Goal: Task Accomplishment & Management: Manage account settings

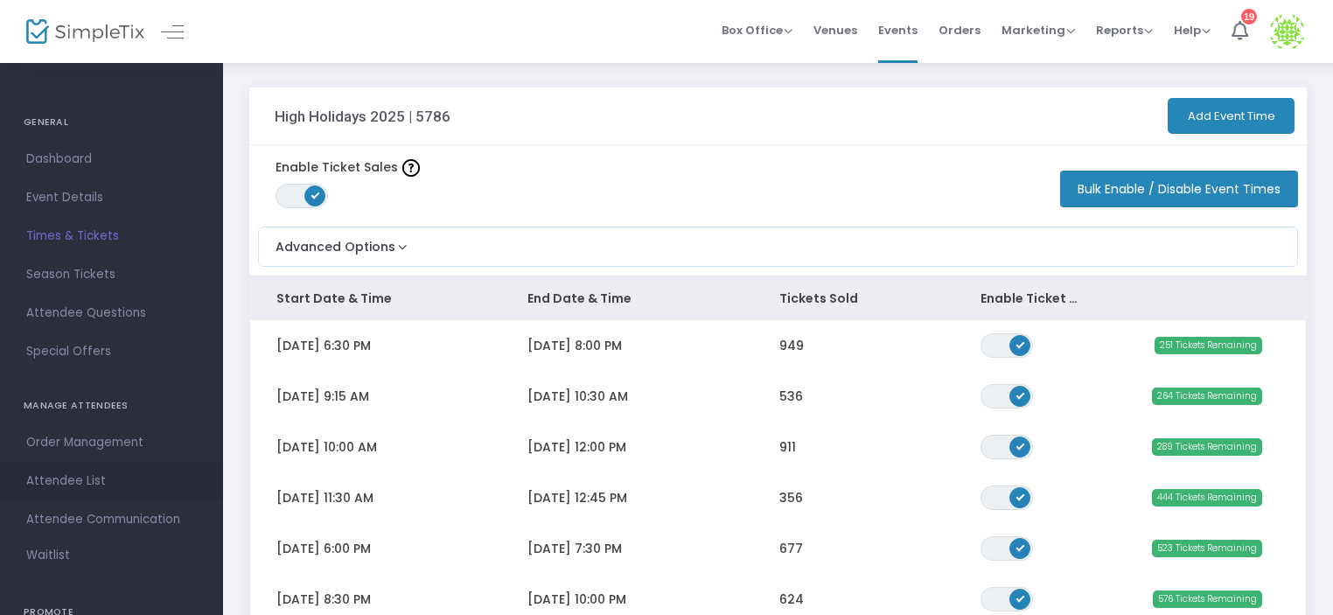
click at [73, 477] on span "Attendee List" at bounding box center [111, 481] width 171 height 23
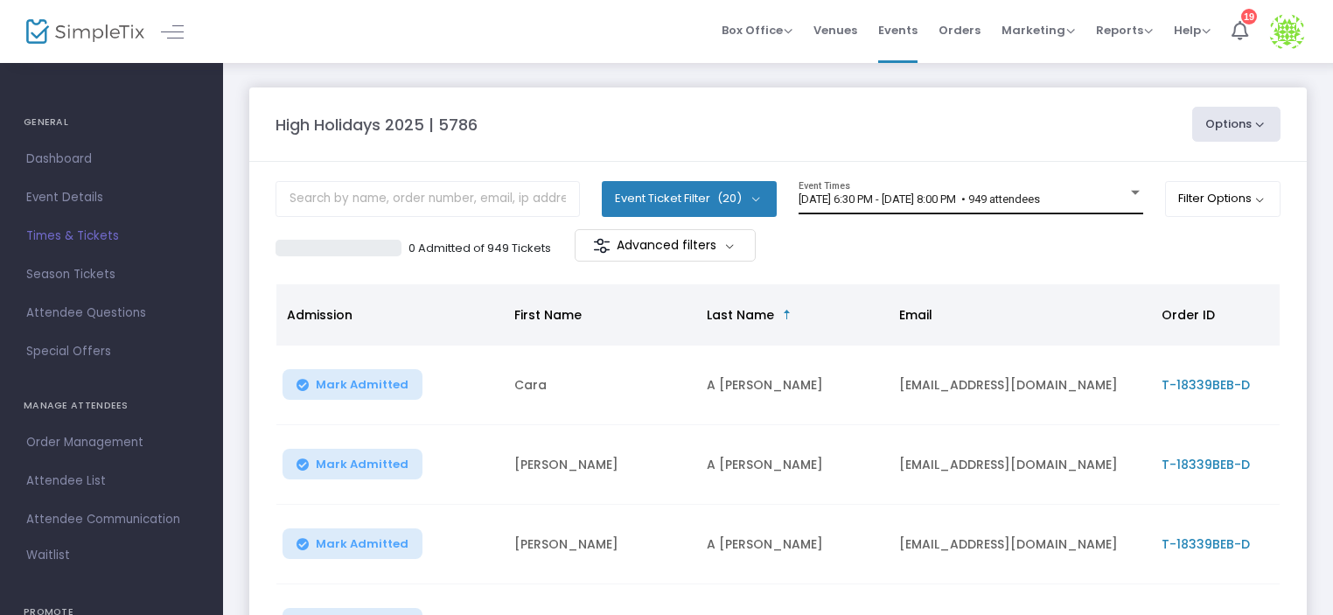
click at [1131, 192] on div at bounding box center [1135, 193] width 9 height 4
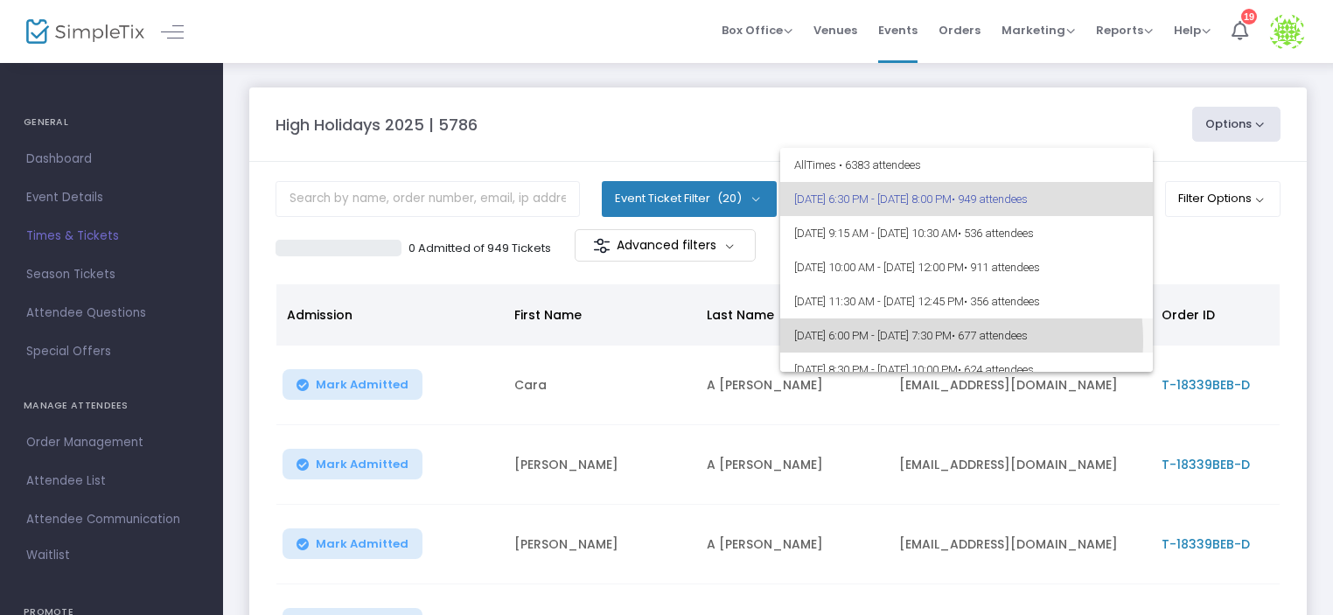
click at [938, 340] on span "[DATE] 6:00 PM - [DATE] 7:30 PM • 677 attendees" at bounding box center [966, 335] width 345 height 34
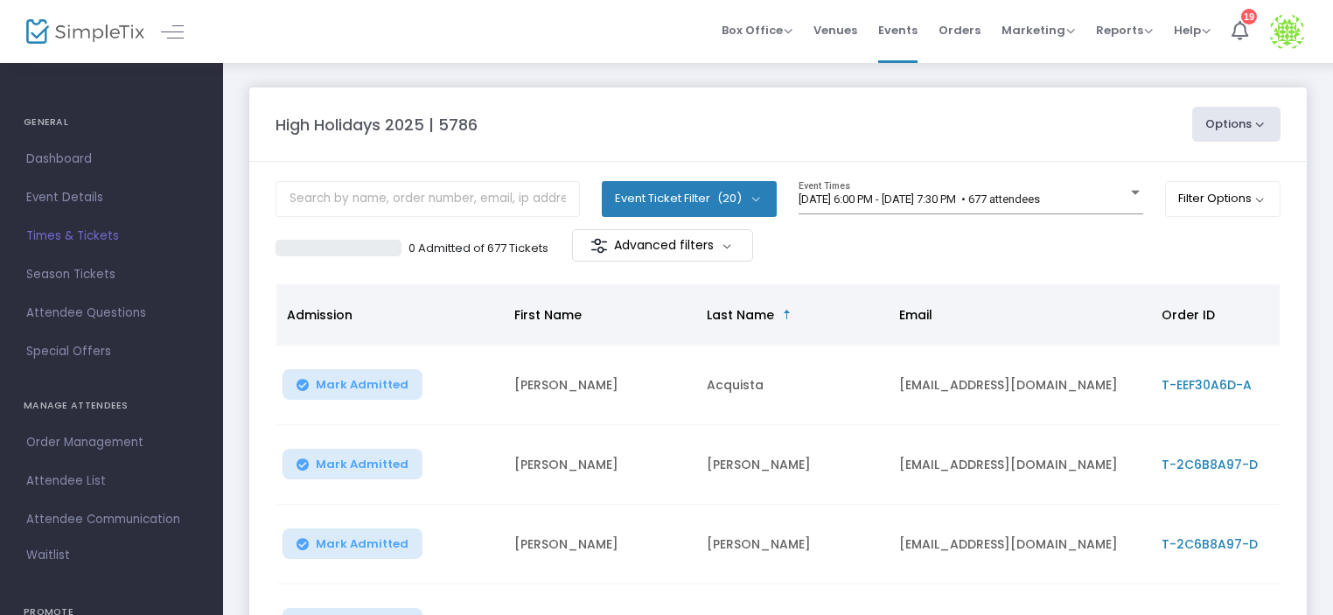
click at [456, 220] on div at bounding box center [427, 205] width 304 height 48
click at [414, 201] on input "text" at bounding box center [427, 199] width 304 height 36
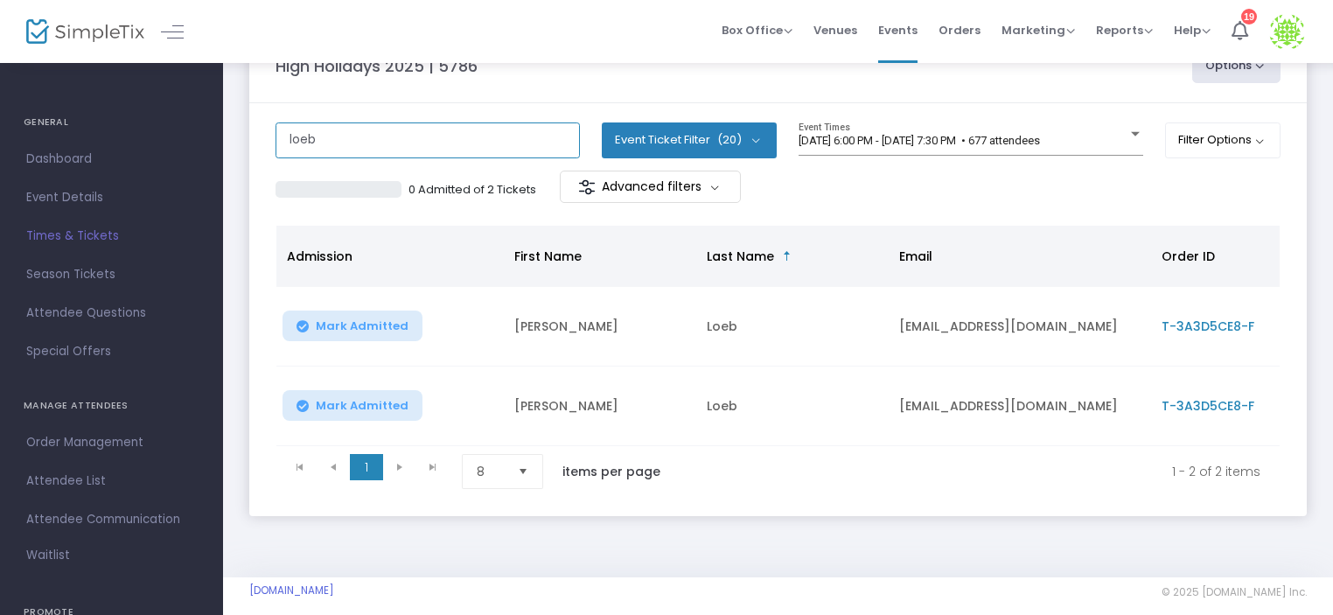
scroll to position [66, 0]
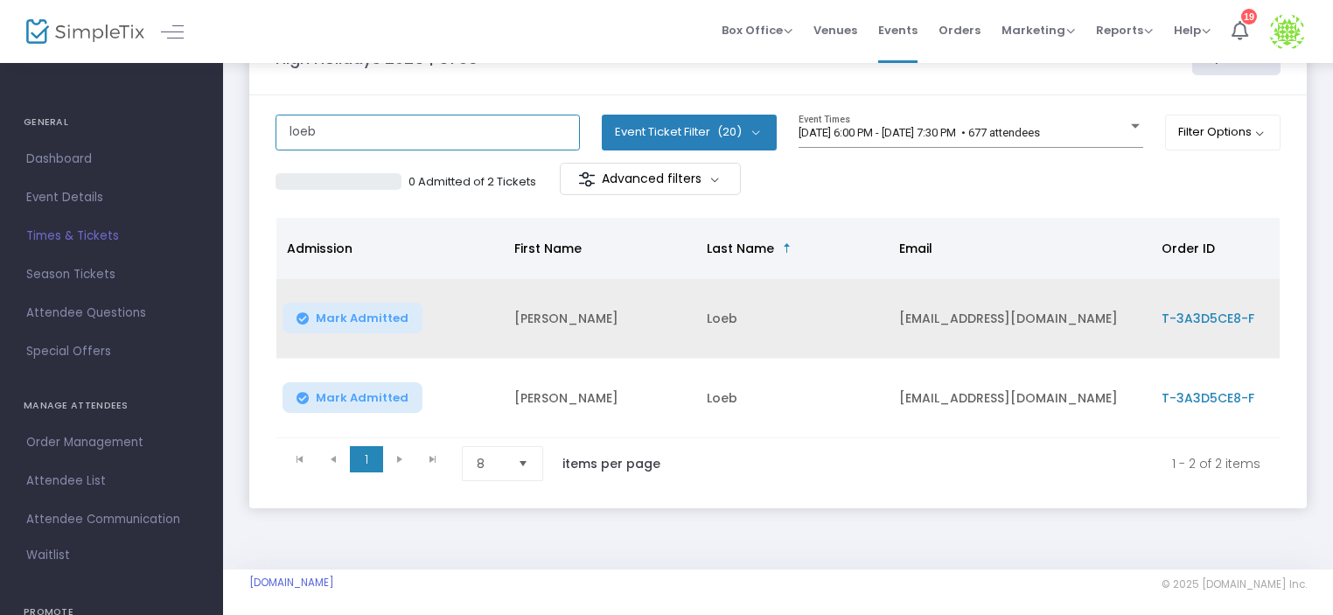
type input "loeb"
click at [1228, 314] on span "T-3A3D5CE8-F" at bounding box center [1207, 318] width 93 height 17
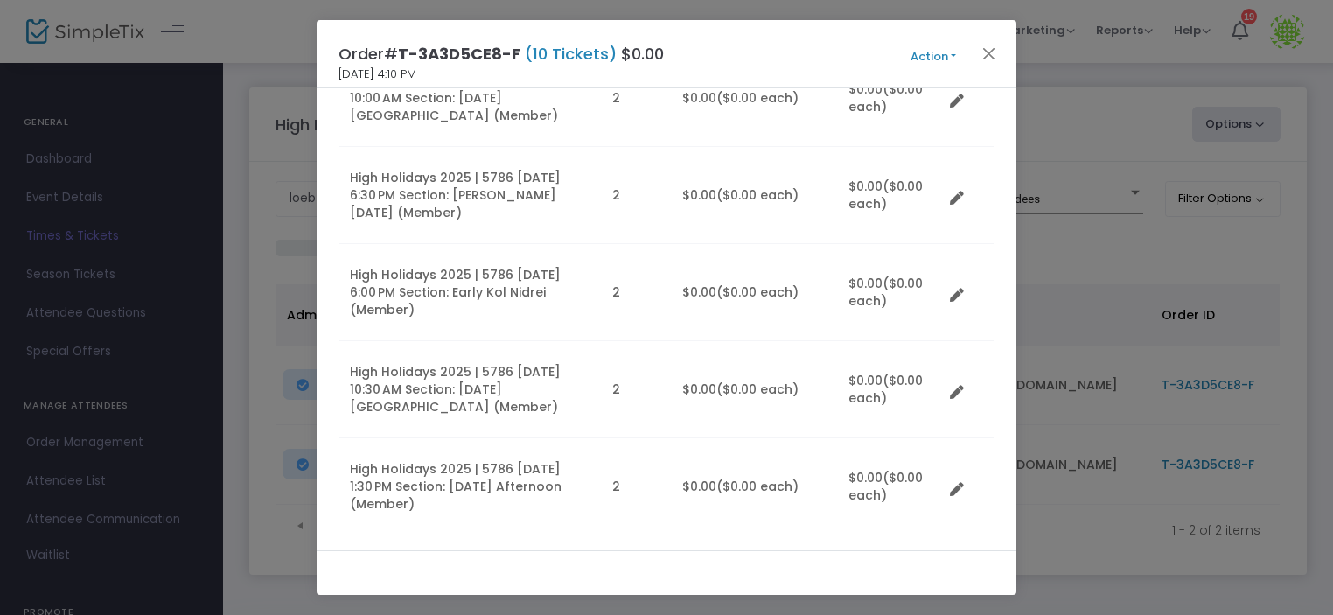
scroll to position [249, 0]
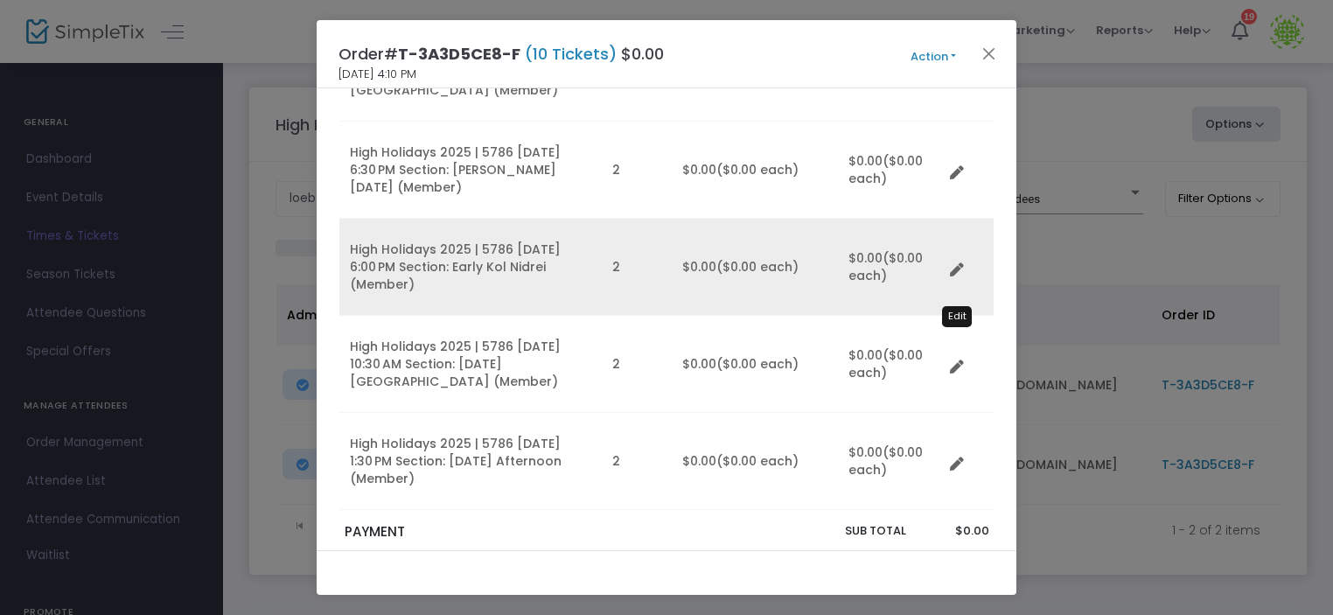
click at [954, 272] on icon "Data table" at bounding box center [957, 270] width 14 height 14
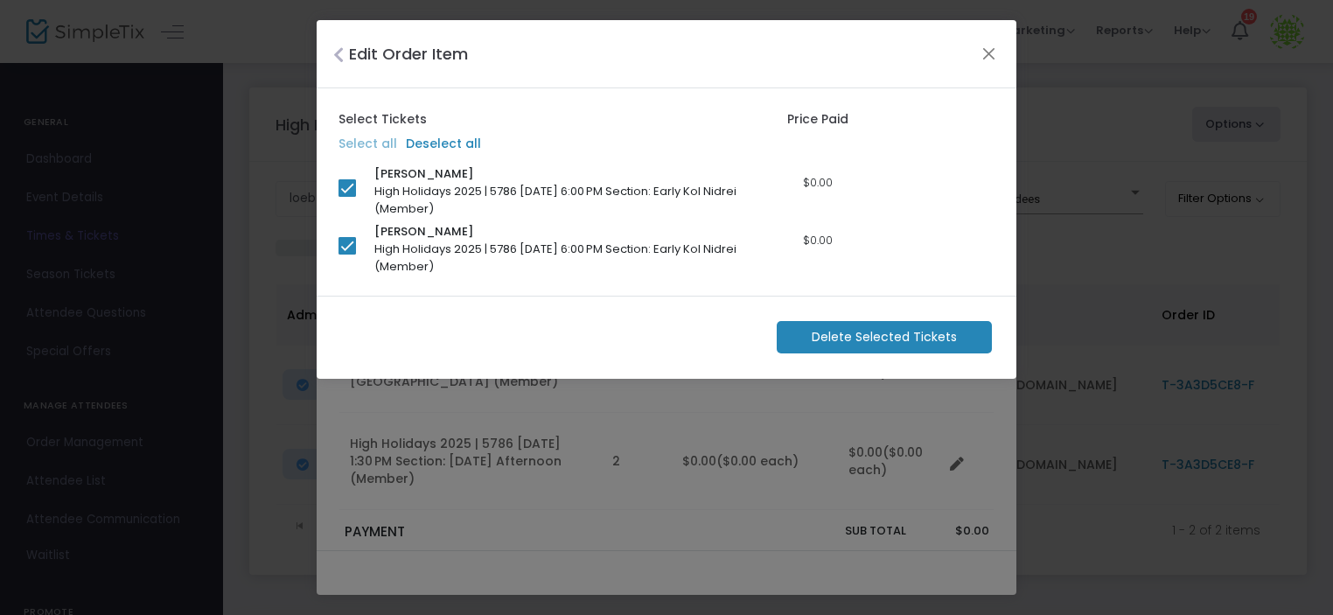
click at [930, 340] on span "Delete Selected Tickets" at bounding box center [884, 337] width 145 height 18
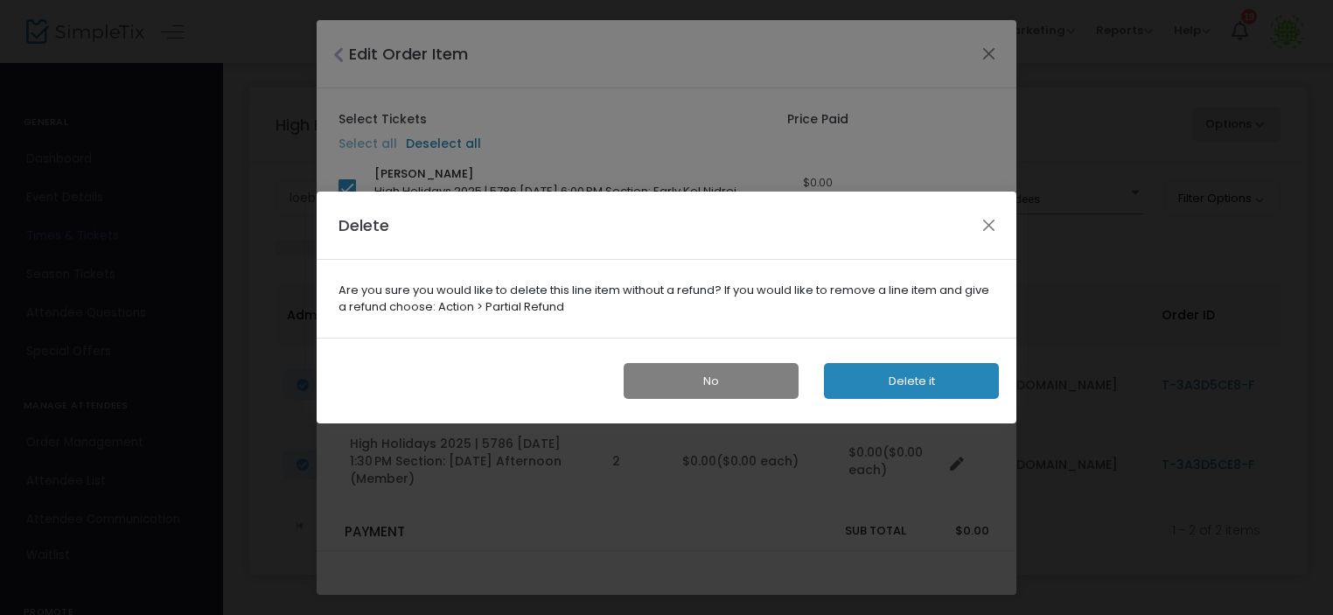
click at [915, 367] on button "Delete it" at bounding box center [911, 381] width 175 height 36
